Goal: Information Seeking & Learning: Learn about a topic

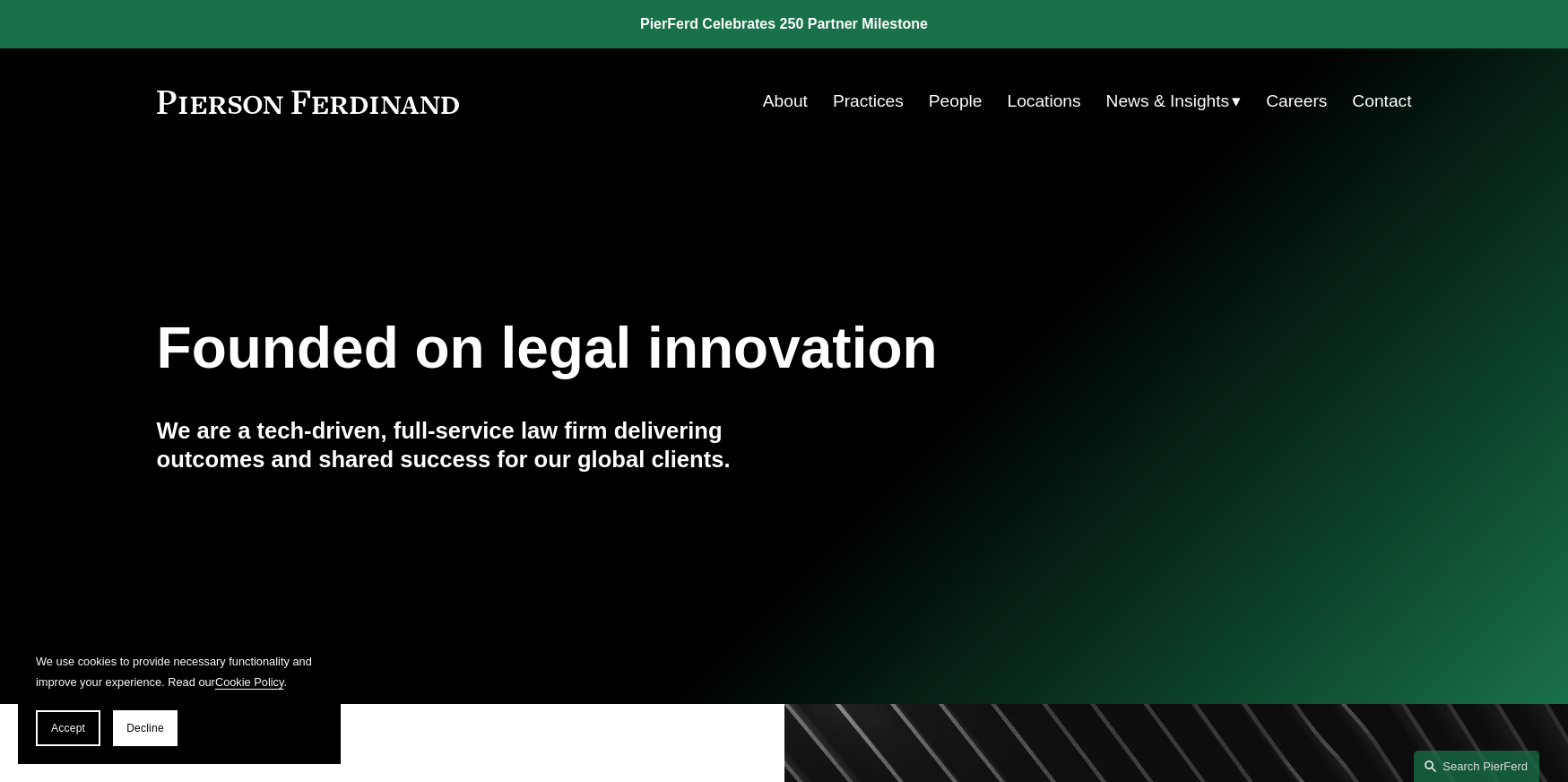
click at [947, 110] on link "People" at bounding box center [956, 101] width 53 height 34
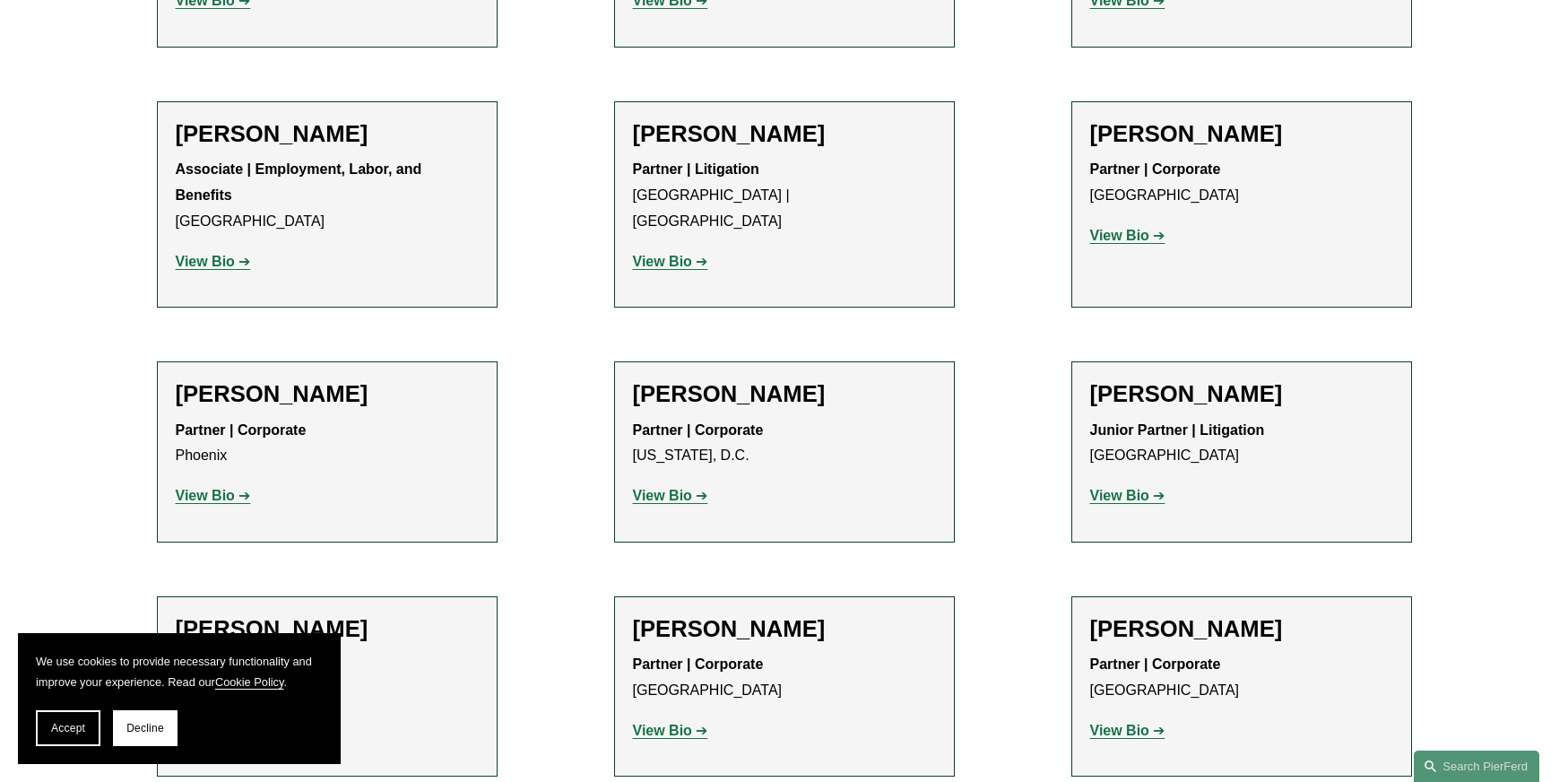
scroll to position [7893, 0]
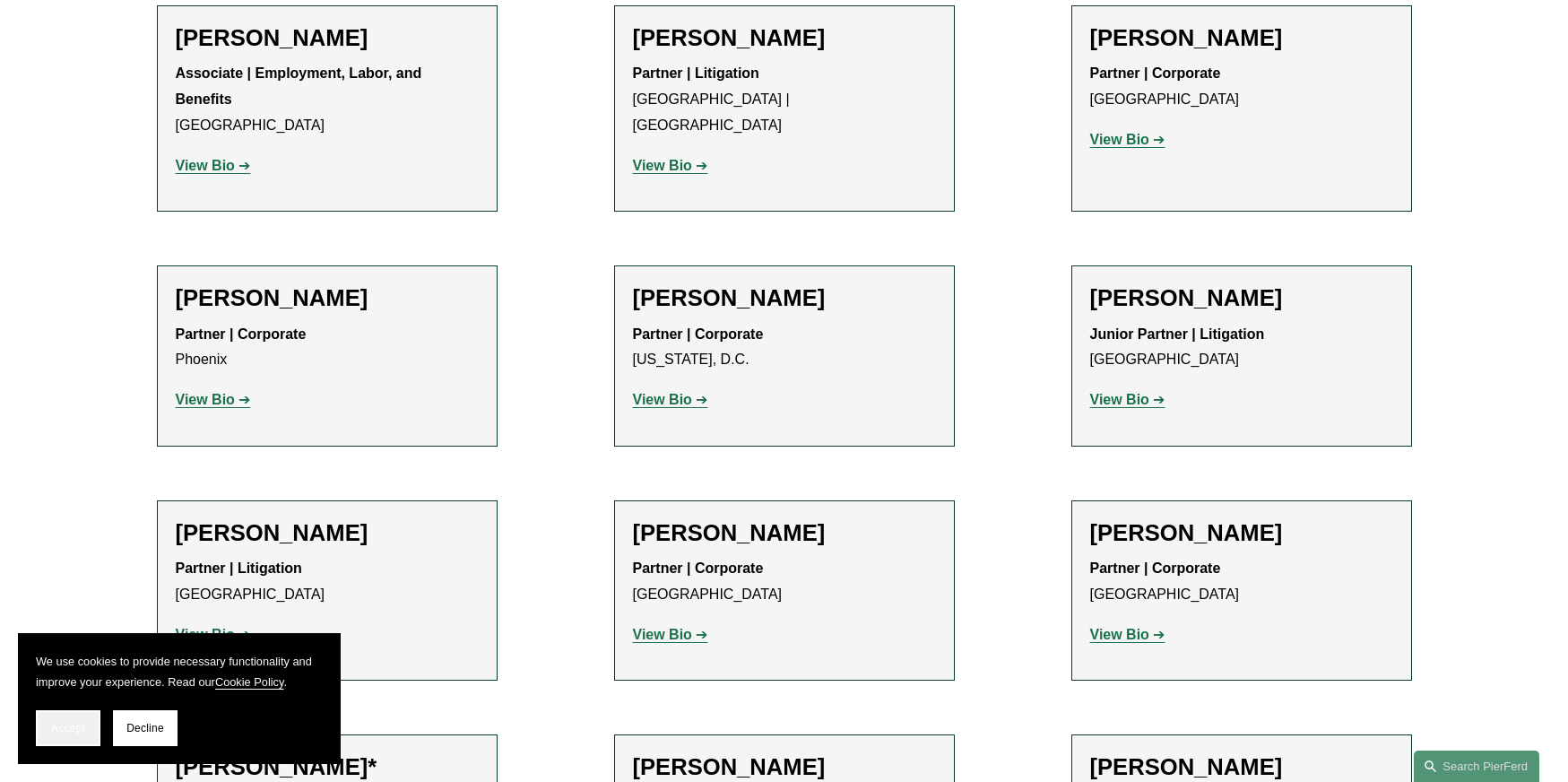
click at [50, 729] on button "Accept" at bounding box center [68, 728] width 64 height 36
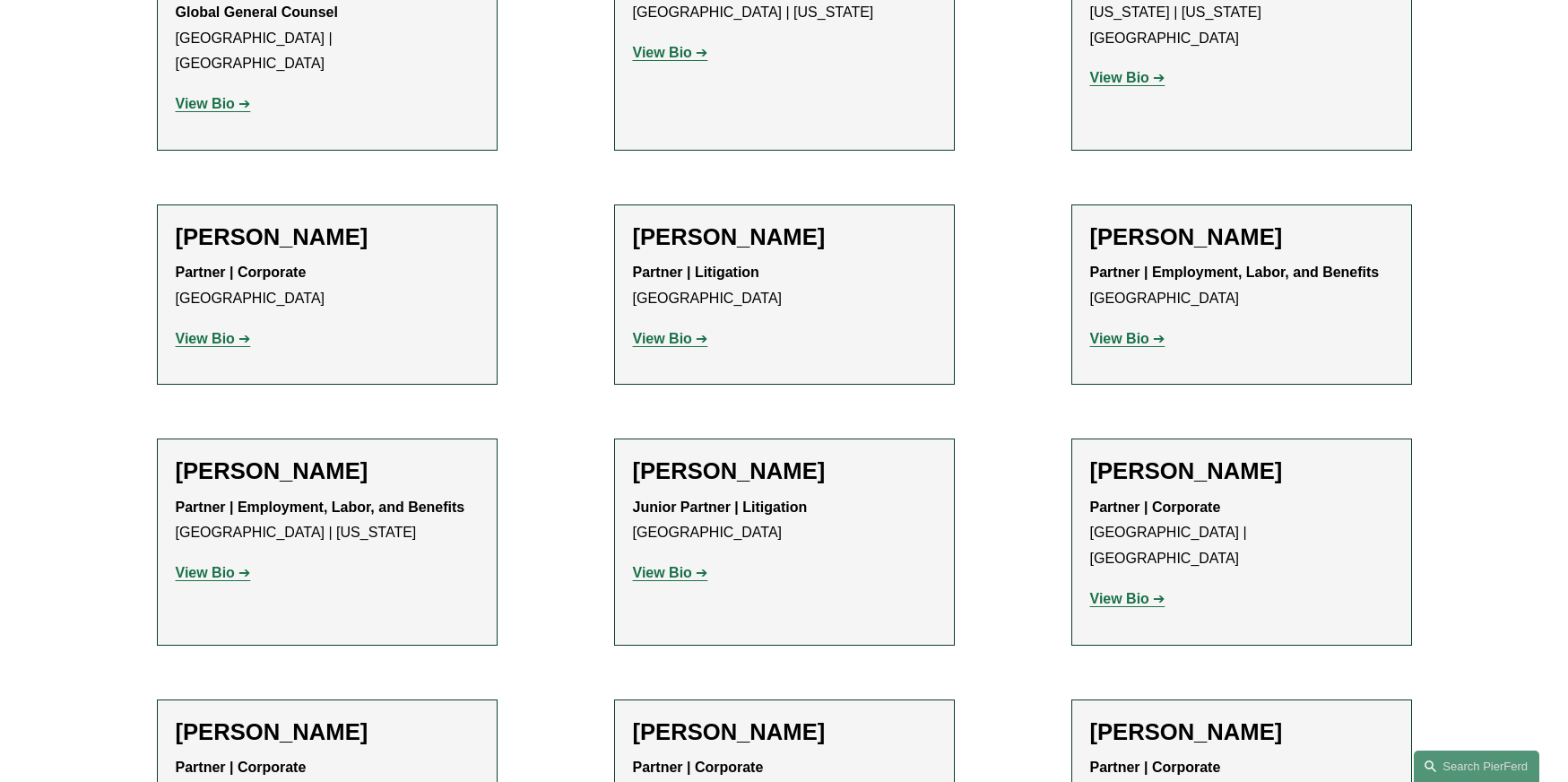
scroll to position [9597, 0]
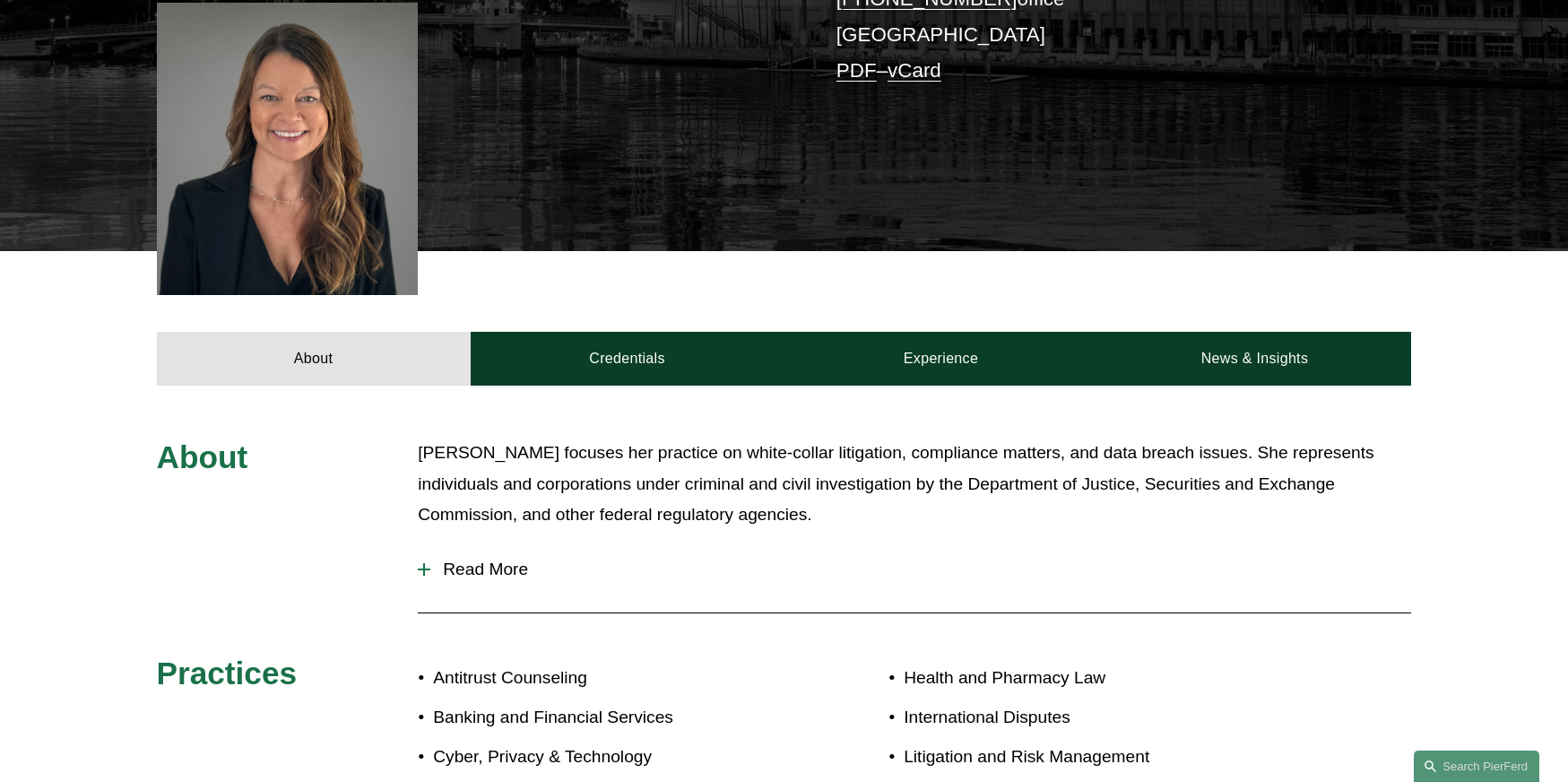
scroll to position [718, 0]
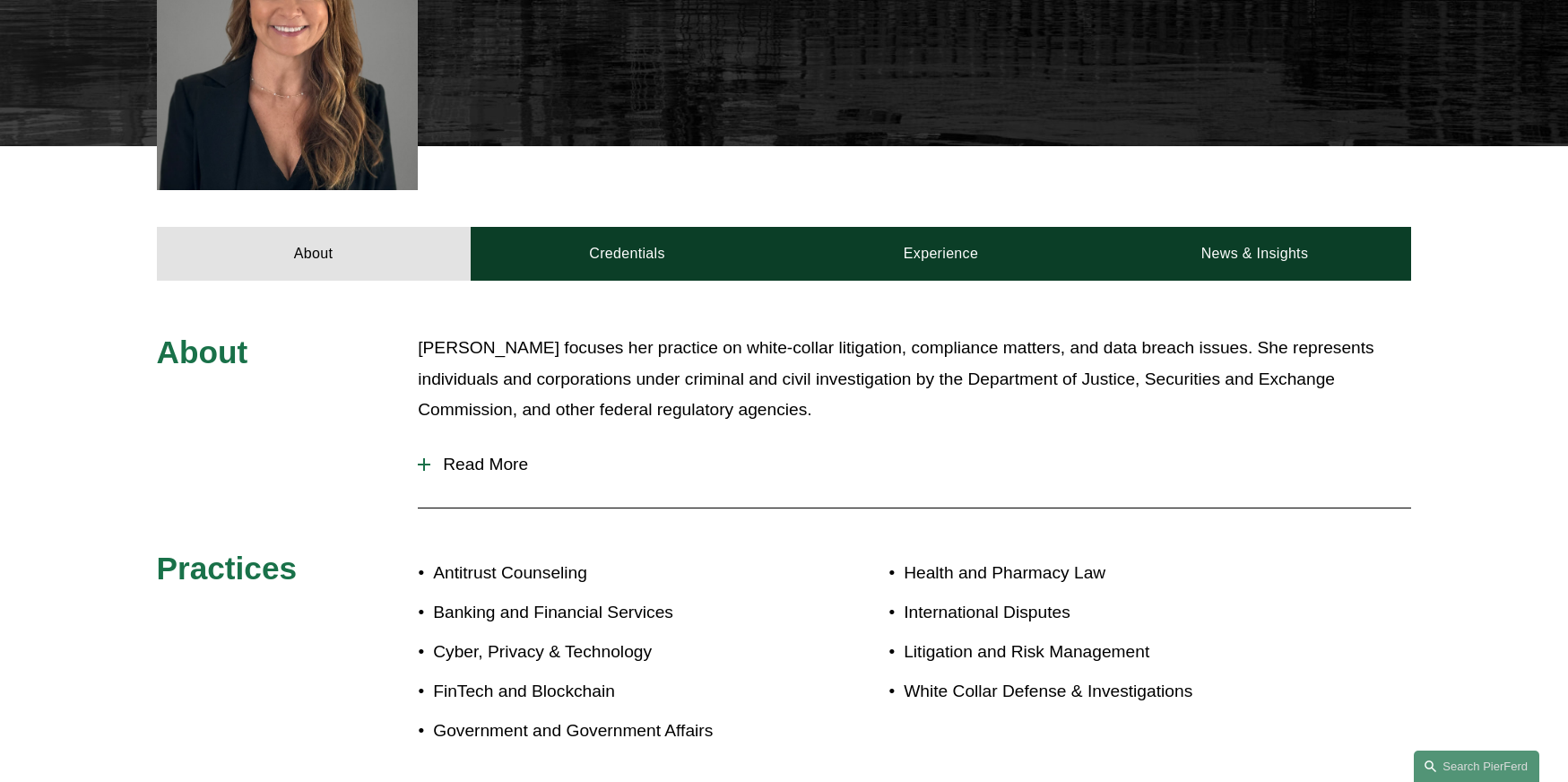
click at [415, 394] on div "About [PERSON_NAME] focuses her practice on white-collar litigation, compliance…" at bounding box center [784, 548] width 1568 height 432
click at [424, 459] on div at bounding box center [424, 465] width 2 height 13
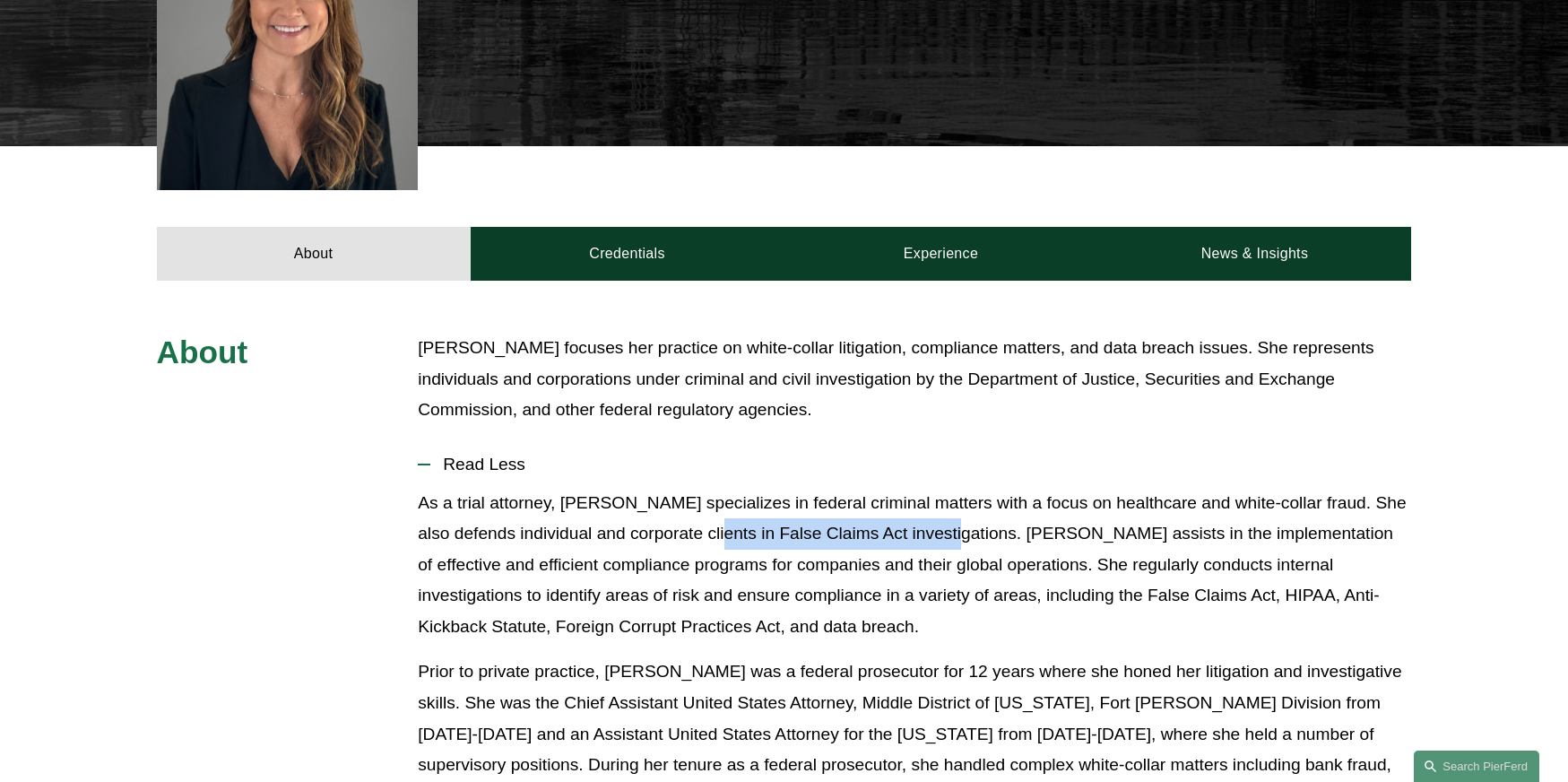
drag, startPoint x: 740, startPoint y: 463, endPoint x: 976, endPoint y: 462, distance: 236.0
click at [976, 488] on p "As a trial attorney, [PERSON_NAME] specializes in federal criminal matters with…" at bounding box center [914, 566] width 993 height 155
copy p "False Claims Act investigations"
click at [899, 505] on p "As a trial attorney, [PERSON_NAME] specializes in federal criminal matters with…" at bounding box center [914, 566] width 993 height 155
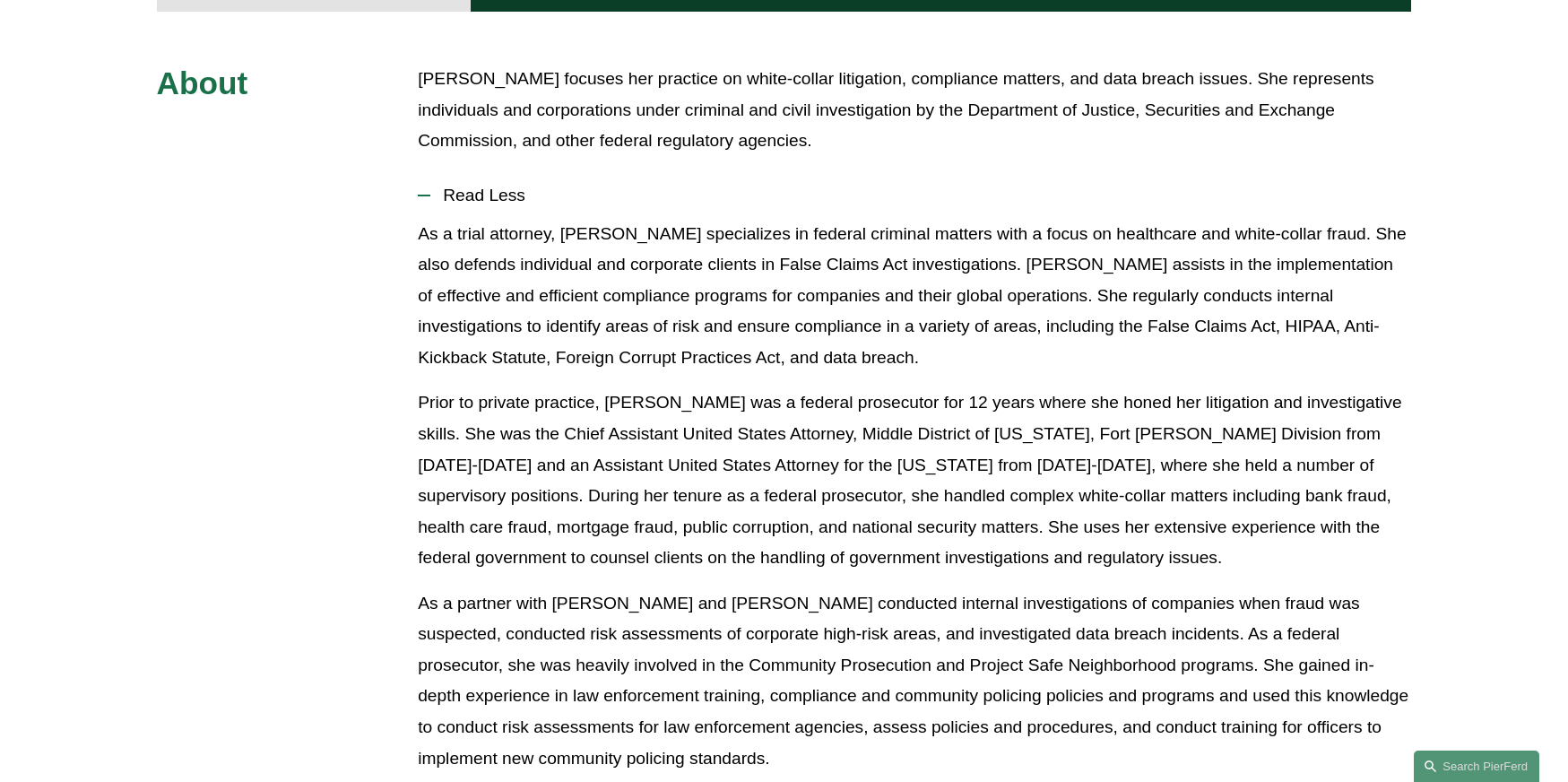
scroll to position [1077, 0]
